Goal: Information Seeking & Learning: Find specific page/section

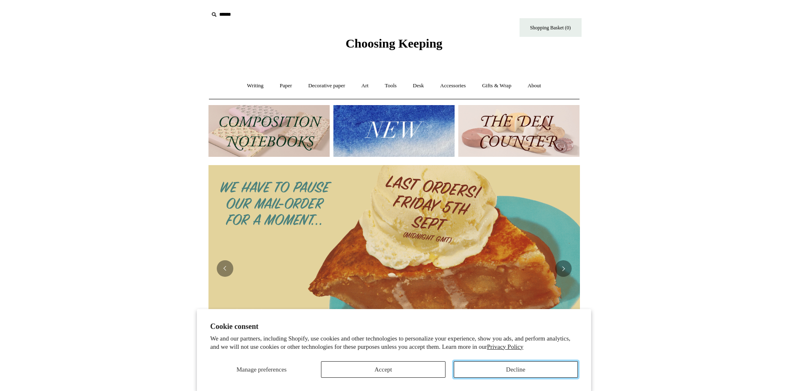
click at [530, 372] on button "Decline" at bounding box center [516, 369] width 124 height 17
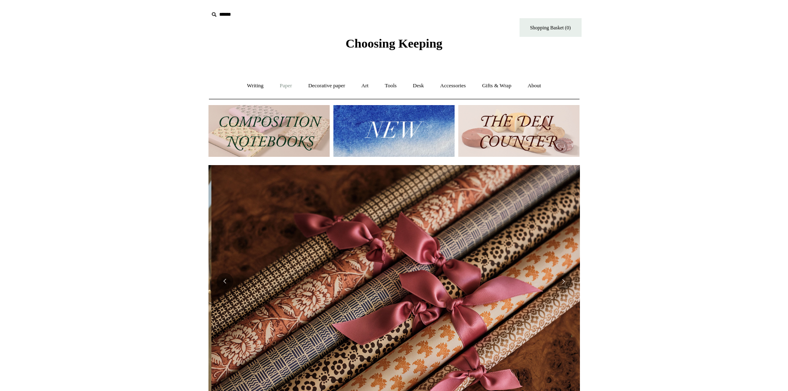
scroll to position [0, 743]
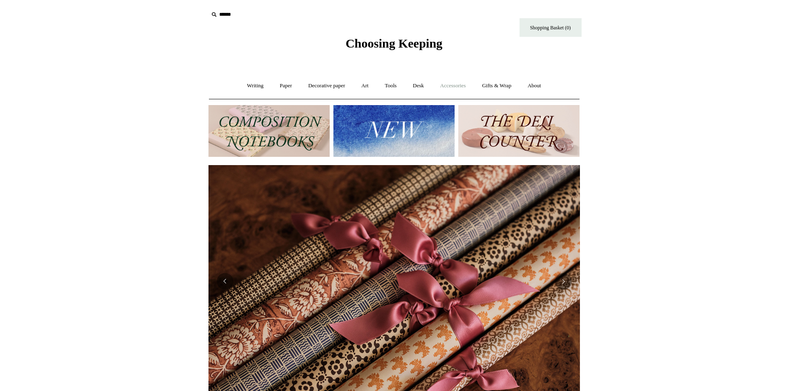
click at [453, 87] on link "Accessories +" at bounding box center [453, 86] width 41 height 22
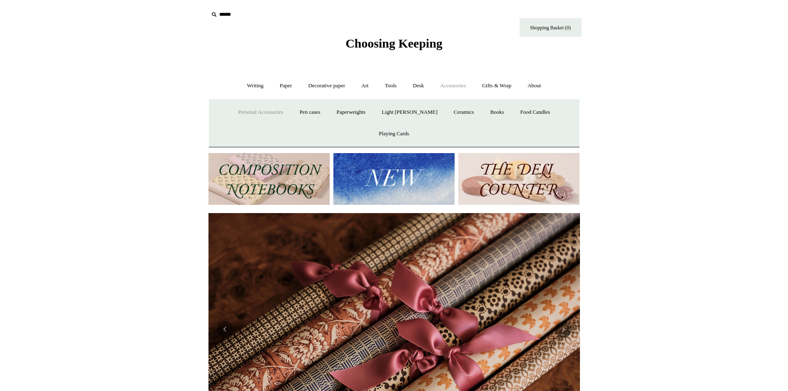
click at [241, 114] on link "Personal Accessories +" at bounding box center [260, 112] width 60 height 22
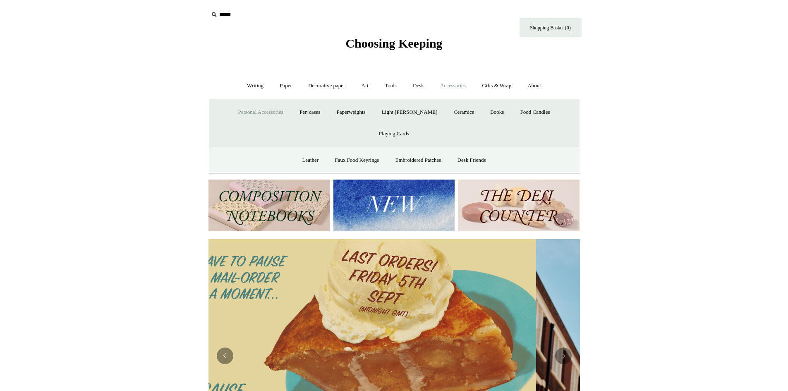
scroll to position [0, 0]
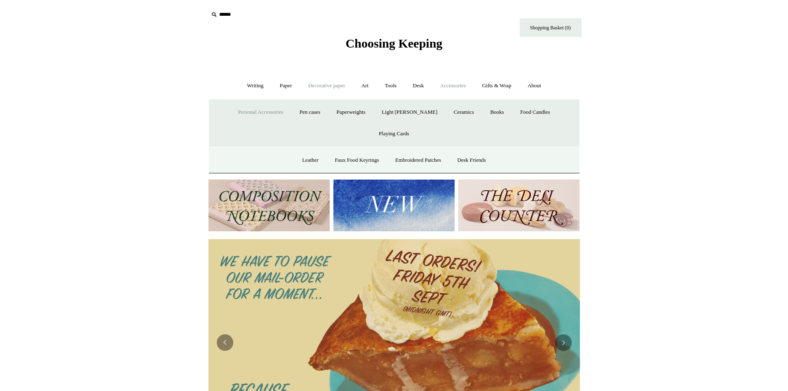
click at [325, 88] on link "Decorative paper +" at bounding box center [327, 86] width 52 height 22
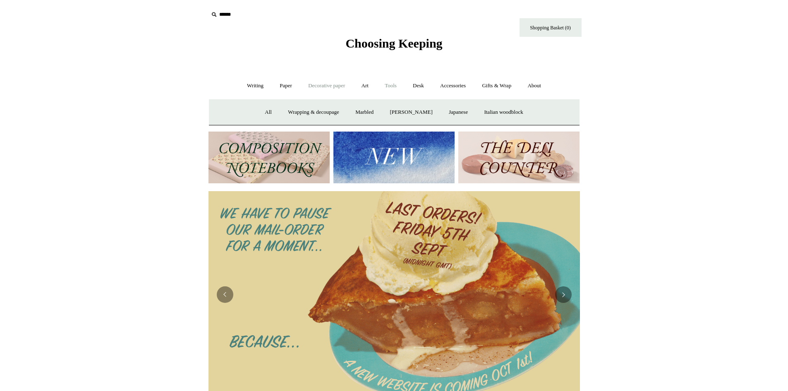
click at [392, 88] on link "Tools +" at bounding box center [390, 86] width 27 height 22
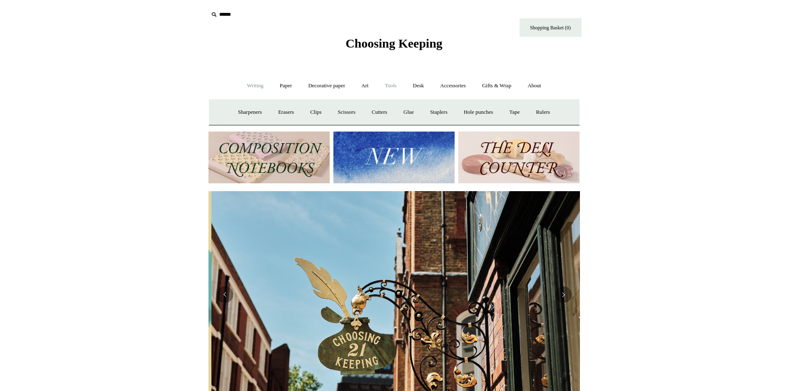
scroll to position [0, 371]
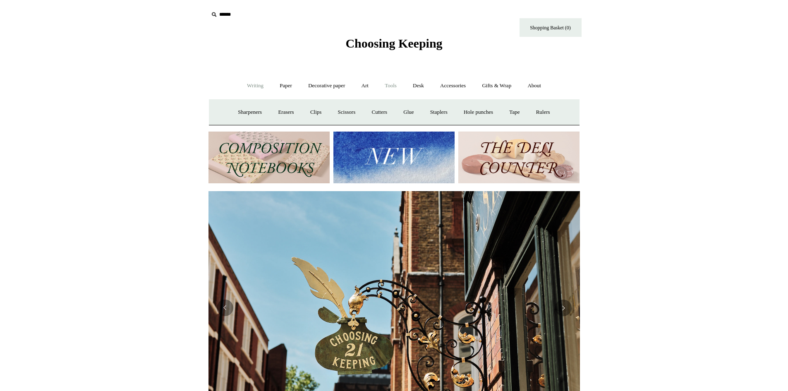
click at [242, 83] on link "Writing +" at bounding box center [254, 86] width 31 height 22
click at [449, 86] on link "Accessories +" at bounding box center [453, 86] width 41 height 22
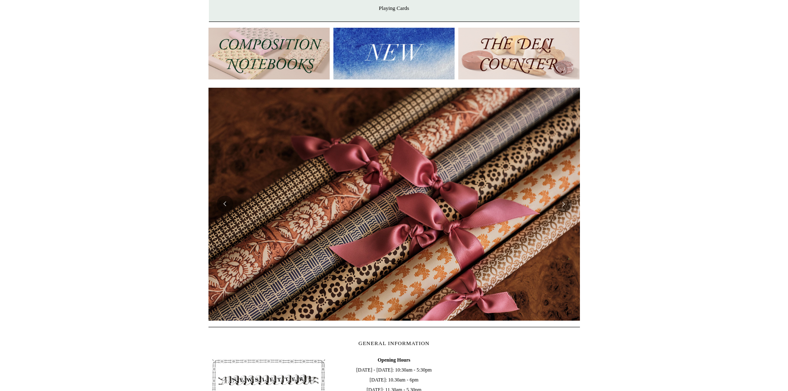
scroll to position [0, 0]
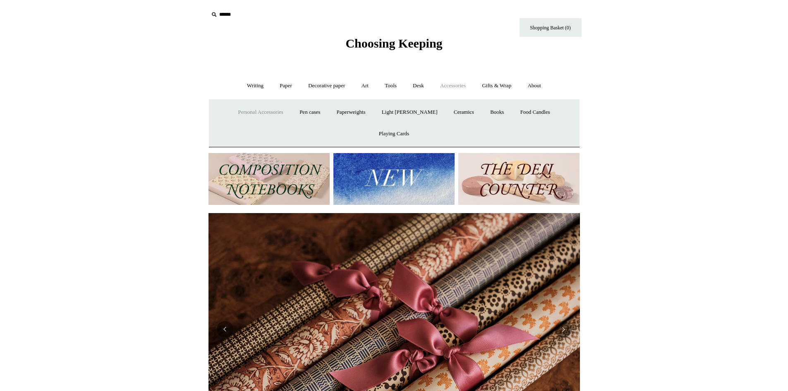
click at [242, 114] on link "Personal Accessories +" at bounding box center [260, 112] width 60 height 22
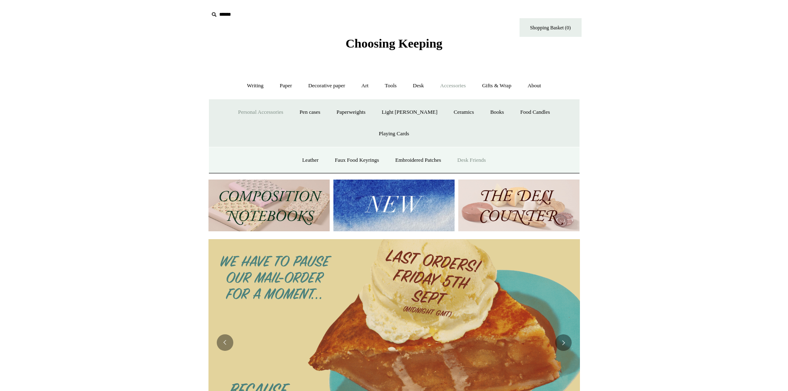
click at [482, 149] on link "Desk Friends" at bounding box center [471, 160] width 43 height 22
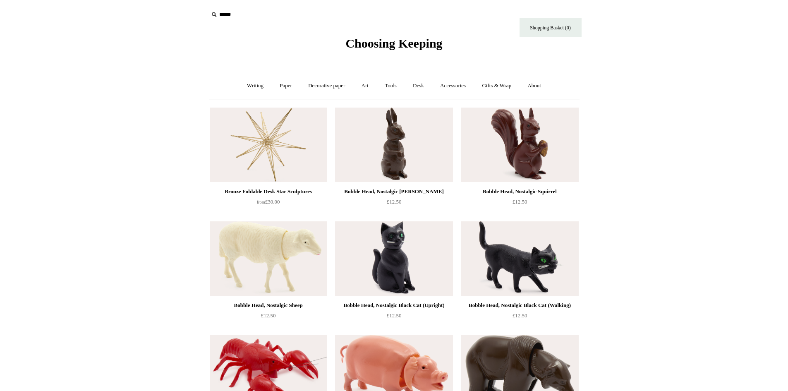
click at [390, 43] on span "Choosing Keeping" at bounding box center [393, 43] width 97 height 14
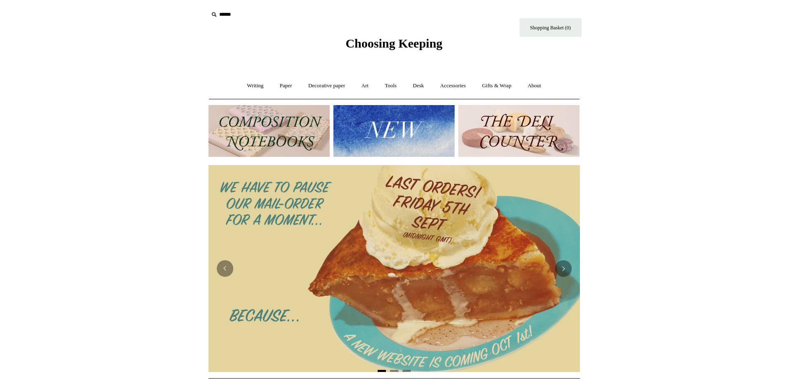
click at [374, 118] on img at bounding box center [393, 131] width 121 height 52
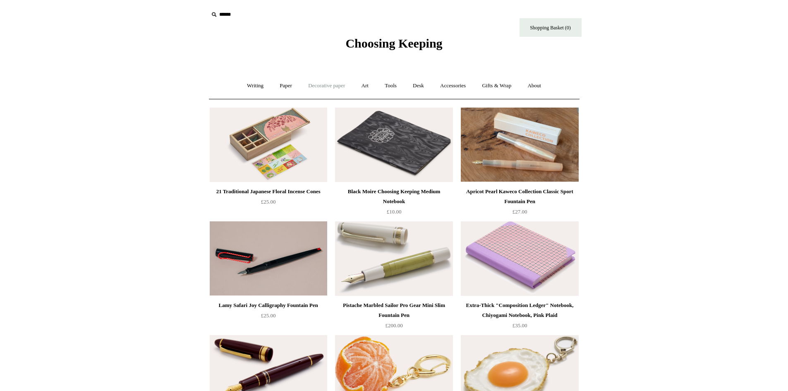
click at [321, 85] on link "Decorative paper +" at bounding box center [327, 86] width 52 height 22
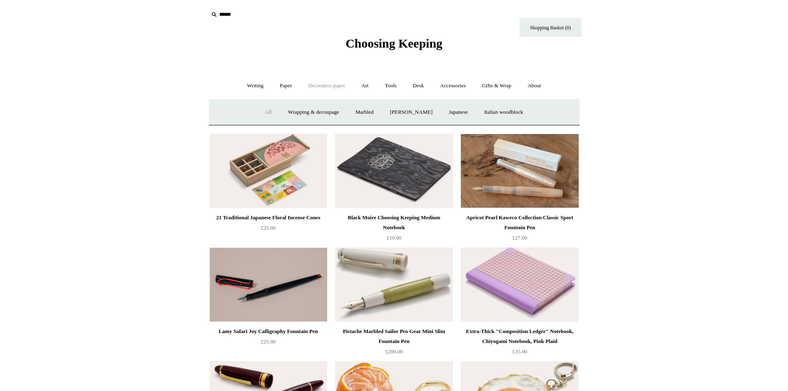
click at [263, 108] on link "All" at bounding box center [268, 112] width 22 height 22
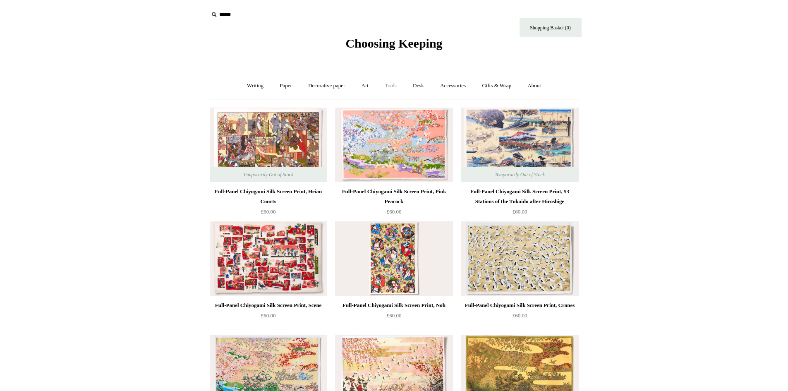
click at [394, 84] on link "Tools +" at bounding box center [390, 86] width 27 height 22
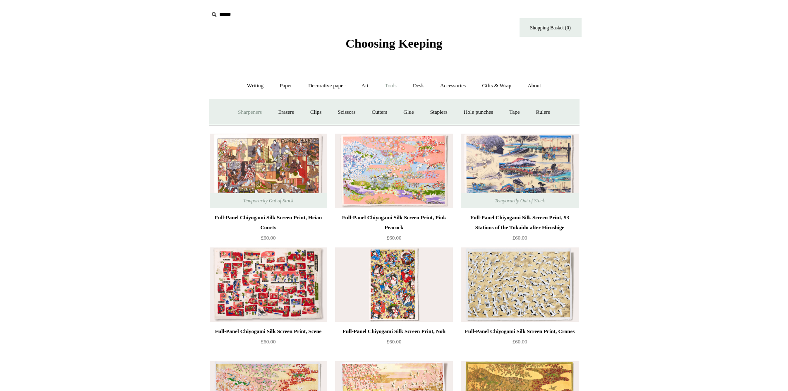
click at [242, 108] on link "Sharpeners" at bounding box center [249, 112] width 39 height 22
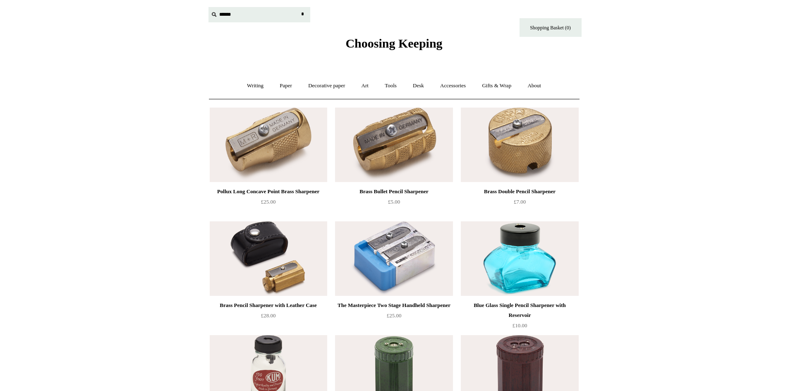
click at [223, 14] on input "text" at bounding box center [259, 14] width 102 height 15
type input "********"
click at [299, 7] on input "*" at bounding box center [303, 14] width 8 height 14
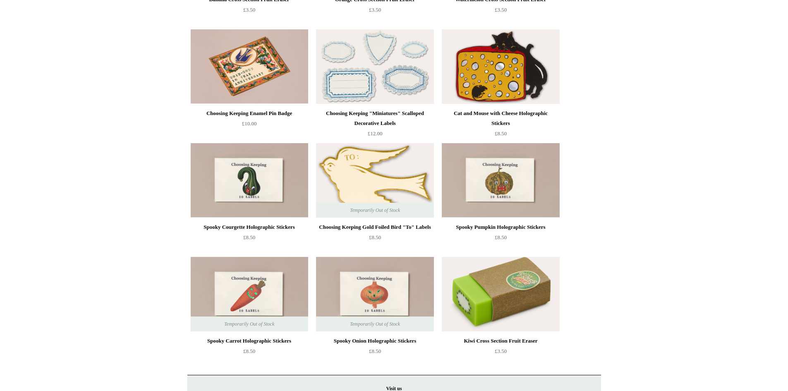
scroll to position [1820, 0]
